Goal: Find specific page/section: Find specific page/section

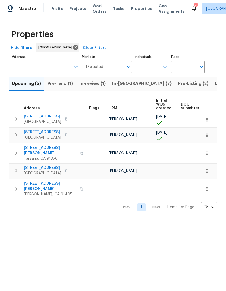
click at [178, 88] on span "Pre-Listing (2)" at bounding box center [193, 84] width 30 height 8
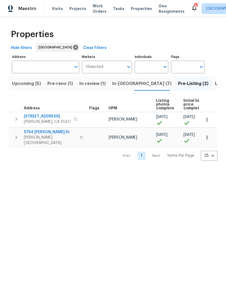
click at [75, 123] on button "button" at bounding box center [75, 119] width 7 height 8
click at [76, 125] on div "14735 Victory Blvd Apt 3 Van Nuys, CA 91411" at bounding box center [54, 119] width 61 height 11
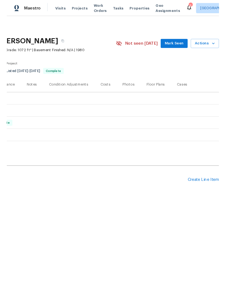
scroll to position [0, 80]
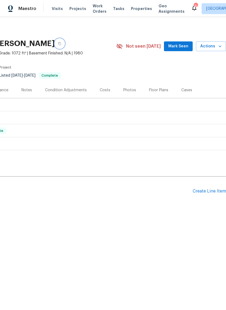
click at [64, 48] on button "button" at bounding box center [60, 44] width 10 height 10
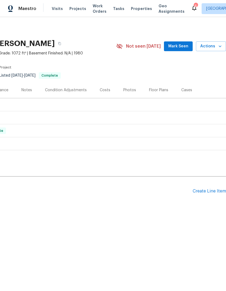
click at [139, 11] on span "Properties" at bounding box center [141, 8] width 21 height 5
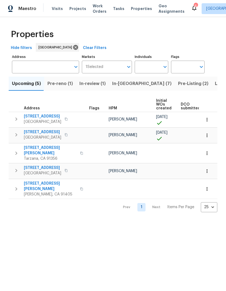
click at [178, 88] on span "Pre-Listing (2)" at bounding box center [193, 84] width 30 height 8
